Goal: Transaction & Acquisition: Download file/media

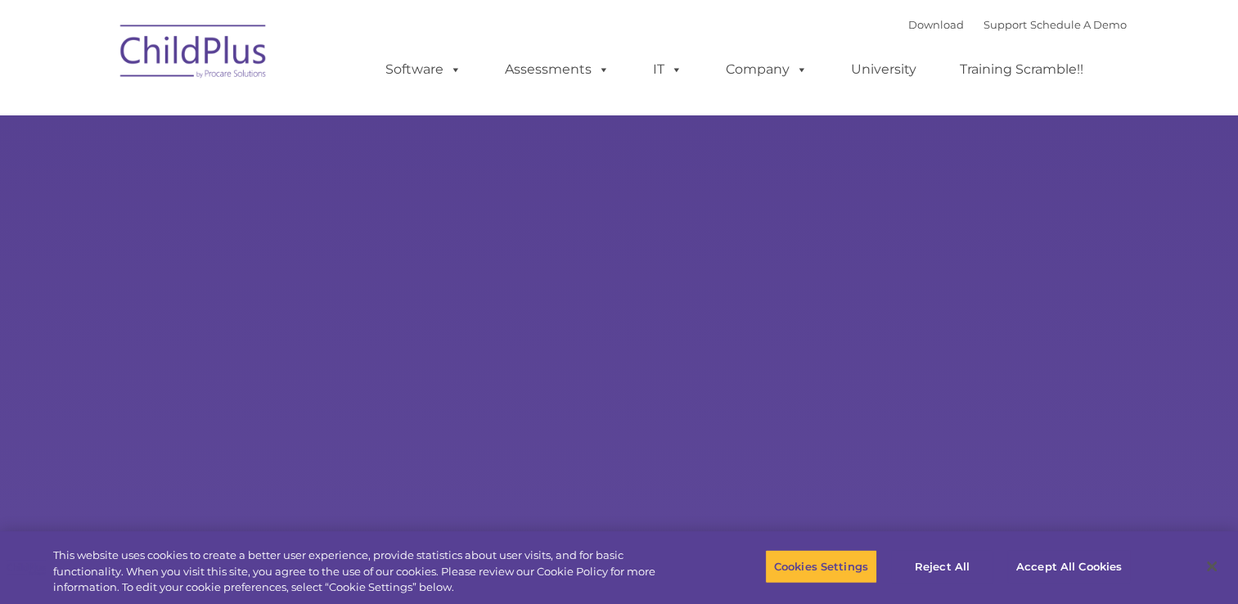
select select "MEDIUM"
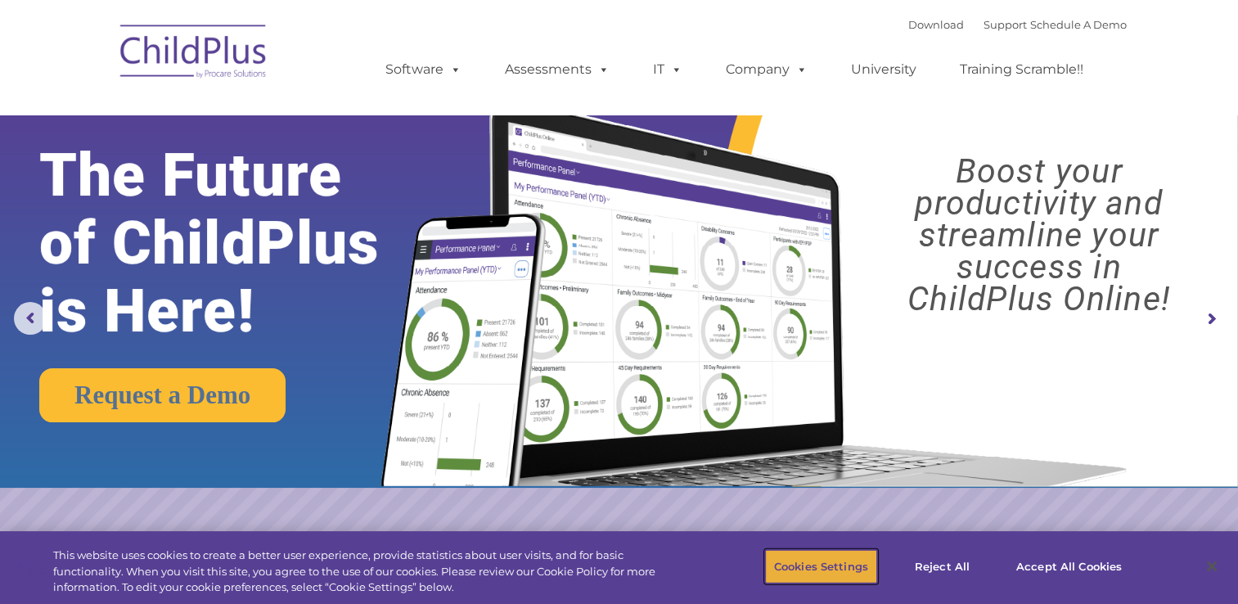
click at [834, 583] on button "Cookies Settings" at bounding box center [821, 566] width 112 height 34
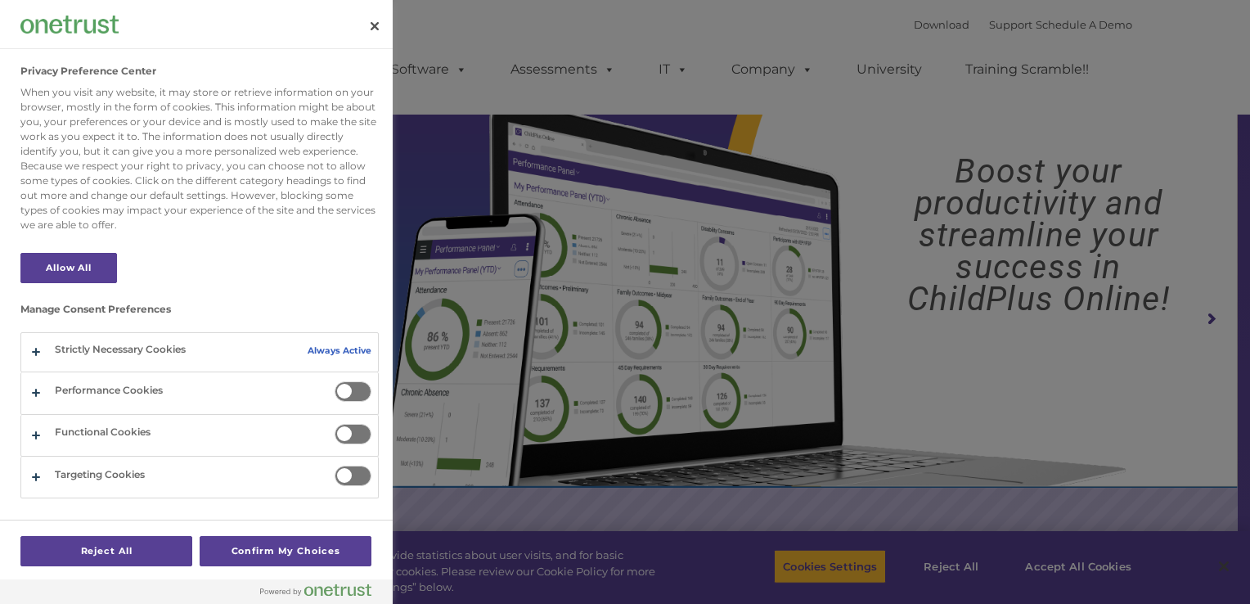
click at [818, 542] on div at bounding box center [625, 302] width 1250 height 604
click at [818, 553] on div at bounding box center [625, 302] width 1250 height 604
click at [282, 545] on button "Confirm My Choices" at bounding box center [286, 551] width 172 height 30
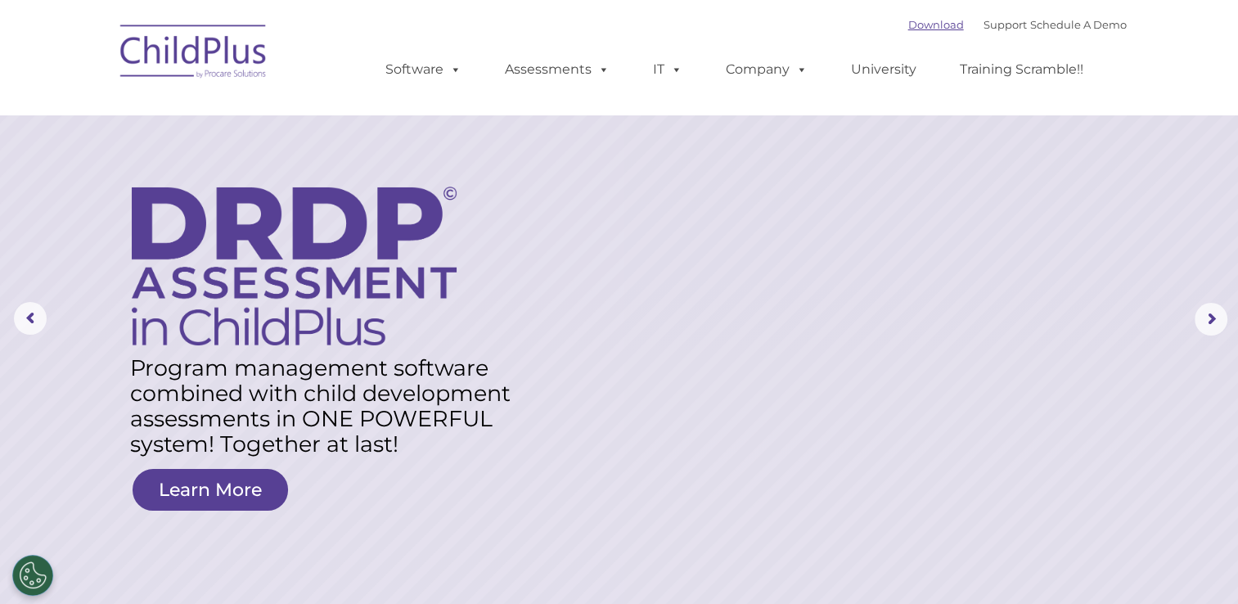
click at [914, 21] on link "Download" at bounding box center [936, 24] width 56 height 13
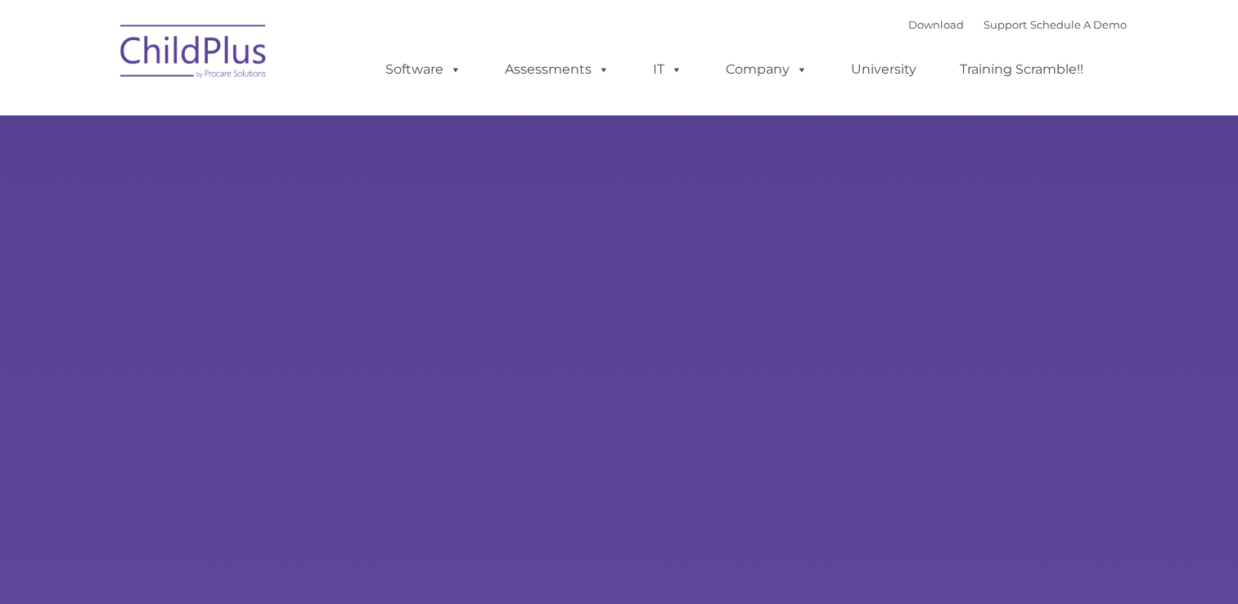
type input ""
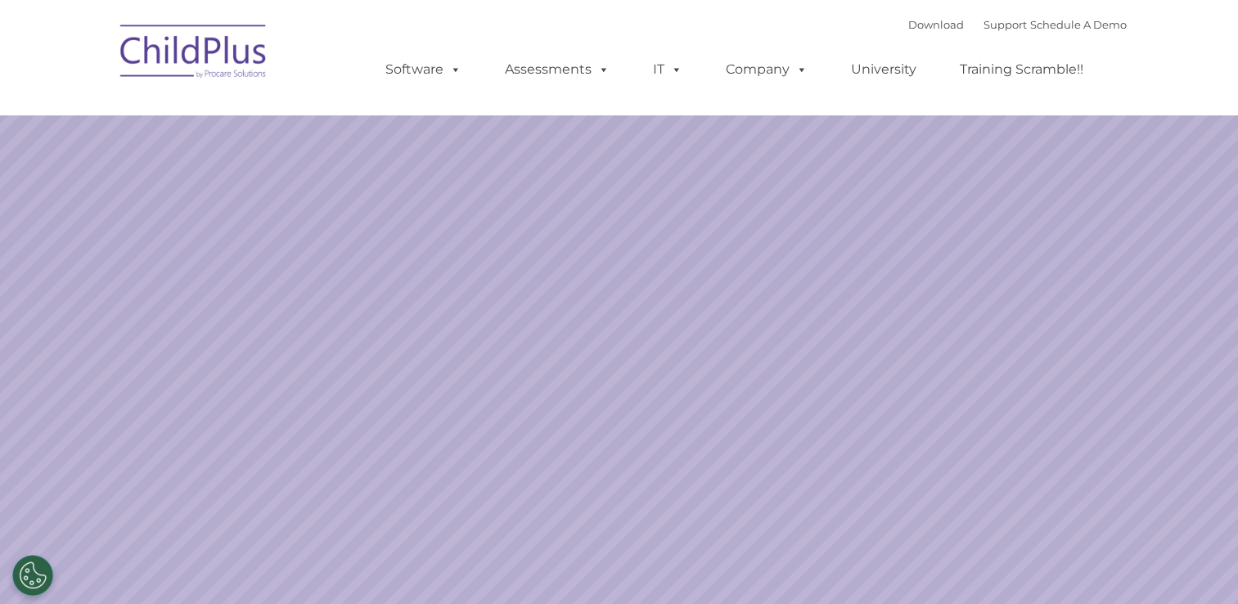
select select "MEDIUM"
